Goal: Task Accomplishment & Management: Manage account settings

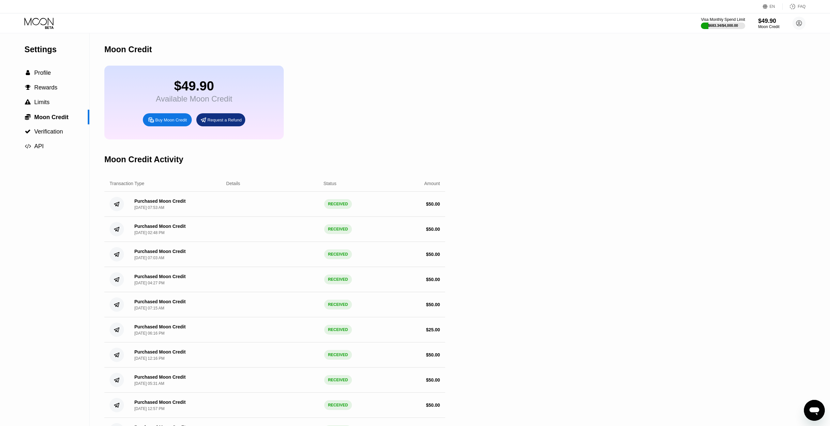
click at [45, 65] on div "Settings  Profile  Rewards  Limits  Moon Credit  Verification  API" at bounding box center [44, 93] width 89 height 120
click at [51, 12] on div "EN Language Select an item Save FAQ" at bounding box center [415, 6] width 830 height 13
click at [42, 20] on icon at bounding box center [39, 23] width 30 height 11
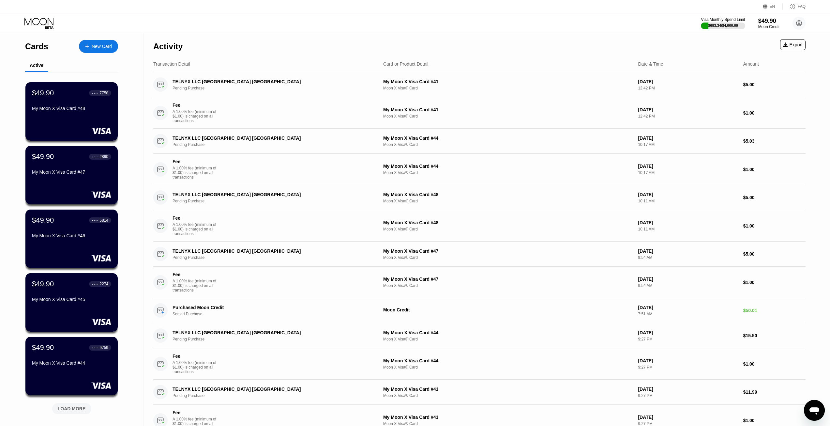
click at [87, 110] on div "My Moon X Visa Card #48" at bounding box center [71, 108] width 79 height 5
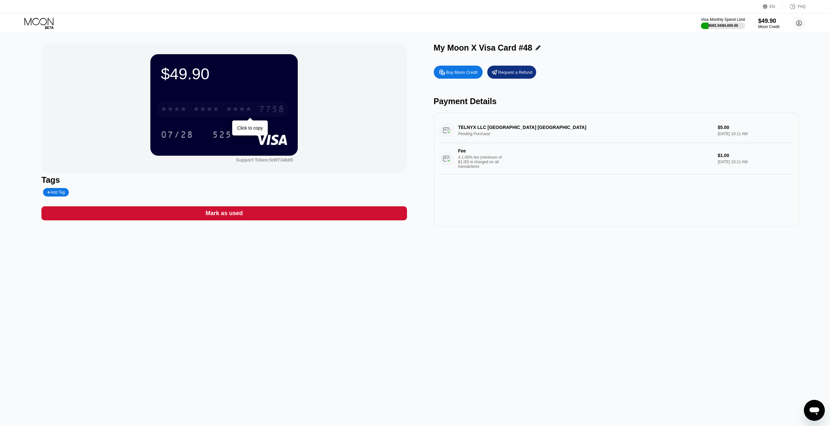
click at [212, 106] on div "* * * *" at bounding box center [206, 110] width 26 height 10
click at [173, 134] on div "07/28" at bounding box center [177, 135] width 33 height 10
click at [227, 129] on div "525" at bounding box center [221, 134] width 29 height 16
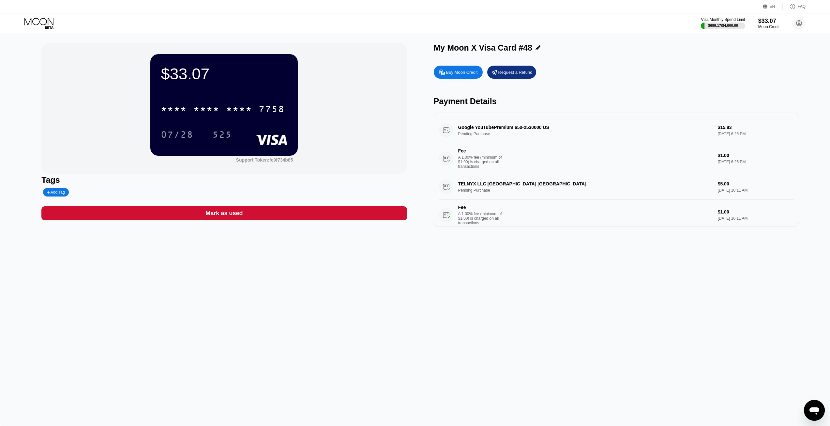
click at [38, 23] on icon at bounding box center [39, 23] width 30 height 11
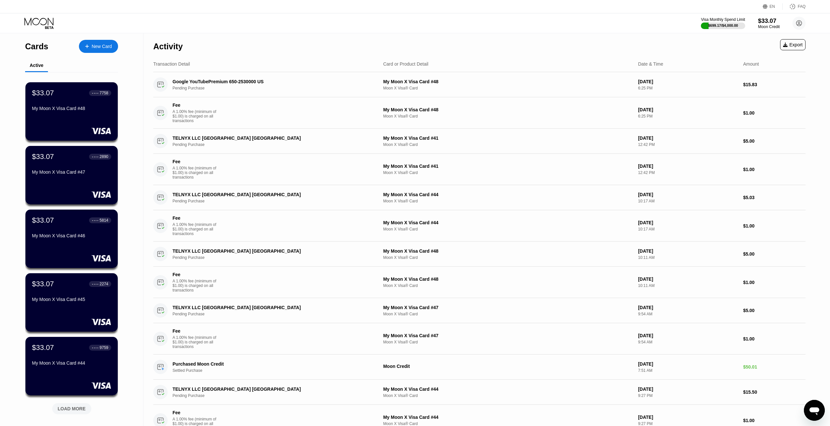
click at [770, 25] on div "Moon Credit" at bounding box center [769, 26] width 22 height 5
